Goal: Information Seeking & Learning: Learn about a topic

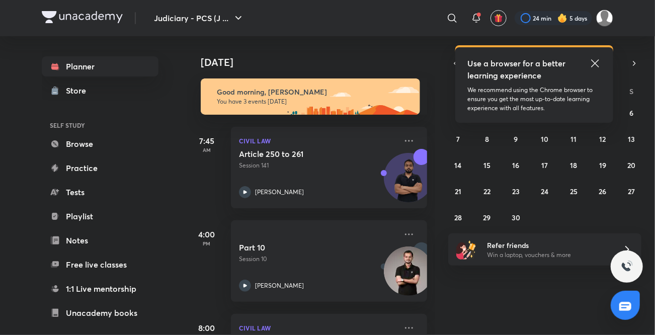
click at [594, 61] on icon at bounding box center [595, 63] width 12 height 12
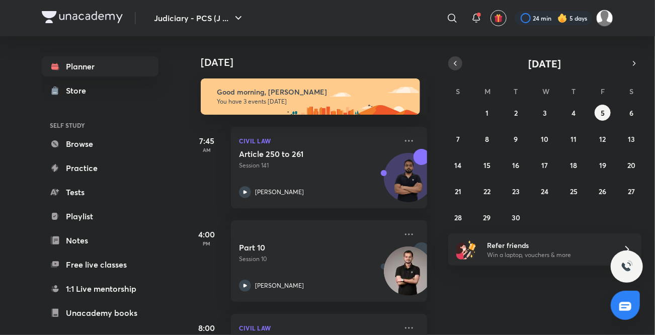
click at [459, 61] on icon "button" at bounding box center [455, 63] width 8 height 9
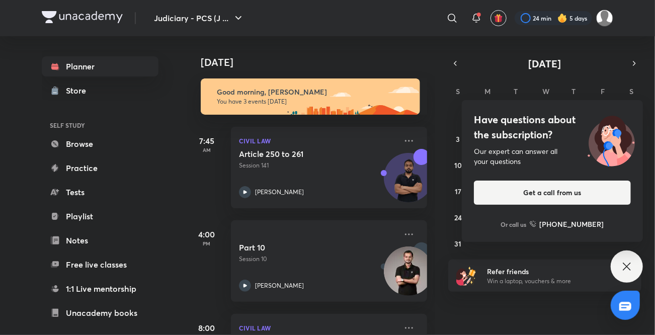
click at [513, 218] on div "Have questions about the subscription? Our expert can answer all your questions…" at bounding box center [552, 171] width 181 height 142
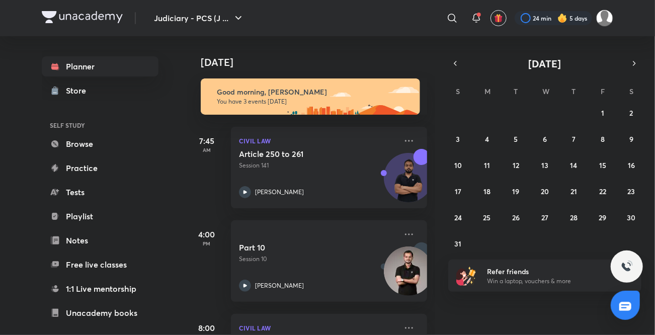
click at [524, 220] on div "27 28 29 30 31 1 2 3 4 5 6 7 8 9 10 11 12 13 14 15 16 17 18 19 20 21 22 23 24 2…" at bounding box center [544, 178] width 193 height 147
click at [517, 217] on abbr "26" at bounding box center [516, 218] width 8 height 10
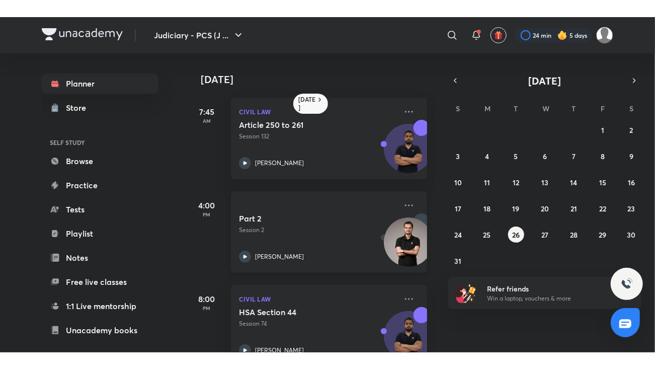
scroll to position [29, 0]
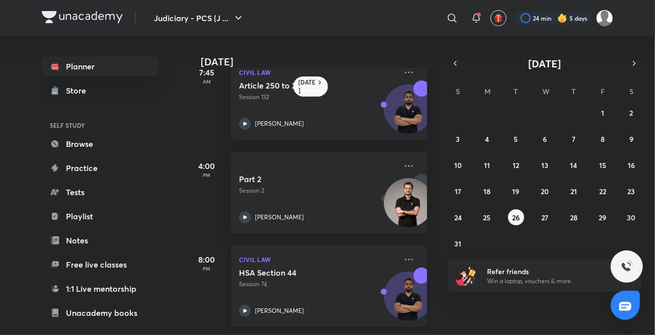
click at [245, 305] on icon at bounding box center [245, 311] width 12 height 12
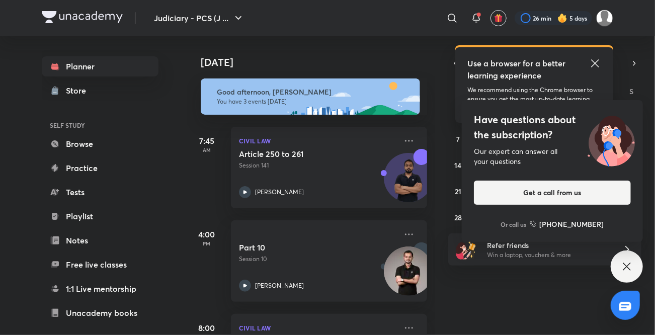
click at [596, 64] on icon at bounding box center [595, 63] width 8 height 8
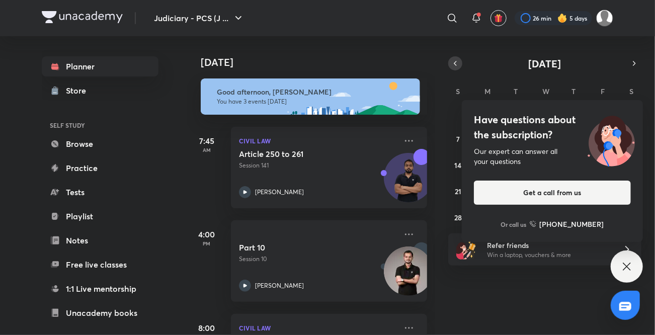
click at [450, 64] on button "button" at bounding box center [455, 63] width 14 height 14
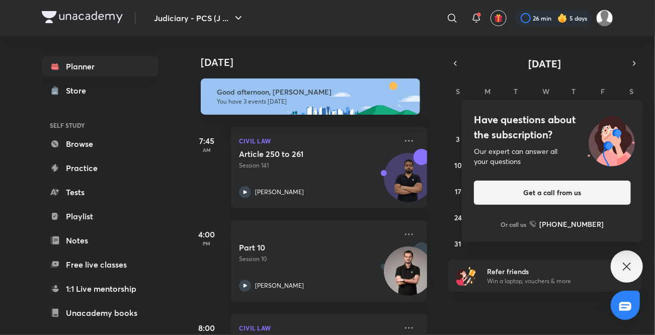
click at [628, 263] on icon at bounding box center [627, 266] width 12 height 12
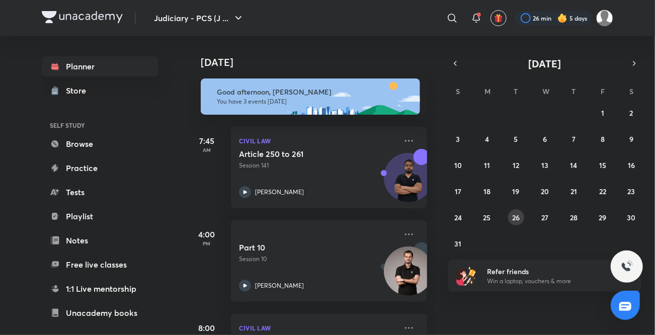
click at [515, 219] on abbr "26" at bounding box center [516, 218] width 8 height 10
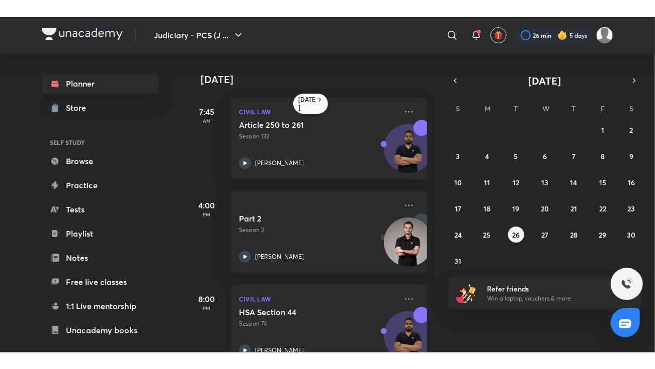
scroll to position [29, 0]
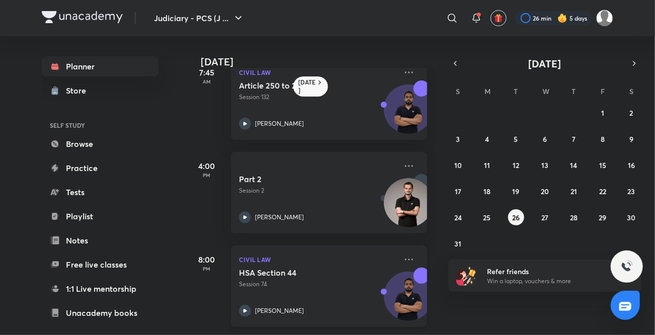
click at [258, 292] on div "HSA Section 44 Session 74 [PERSON_NAME]" at bounding box center [318, 292] width 158 height 49
